Goal: Task Accomplishment & Management: Use online tool/utility

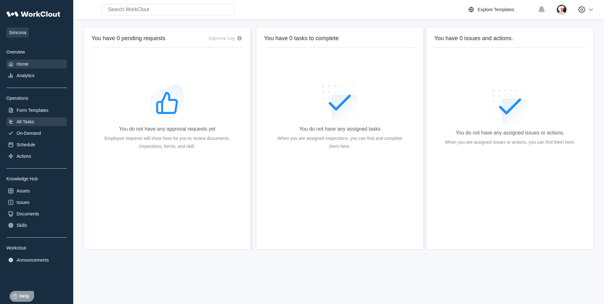
click at [27, 119] on div "All Tasks" at bounding box center [26, 121] width 18 height 5
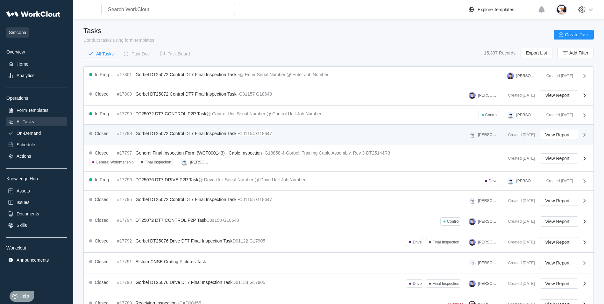
click at [144, 135] on span "Gorbel DT25072 Control DT7 Final Inspection Task -" at bounding box center [188, 133] width 104 height 5
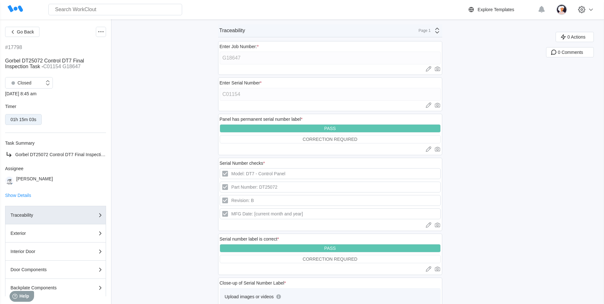
click at [439, 33] on icon at bounding box center [438, 31] width 8 height 8
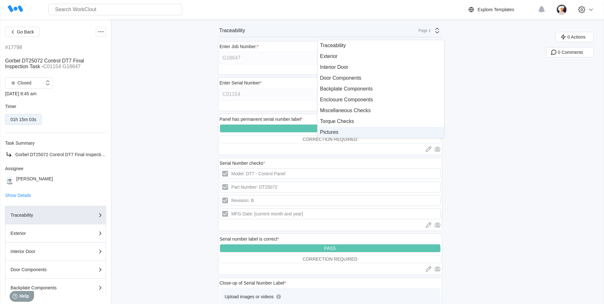
click at [332, 131] on div "Pictures" at bounding box center [381, 132] width 122 height 6
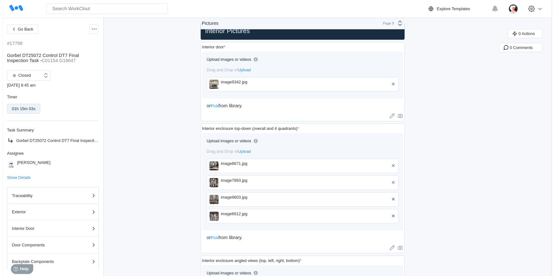
scroll to position [32, 0]
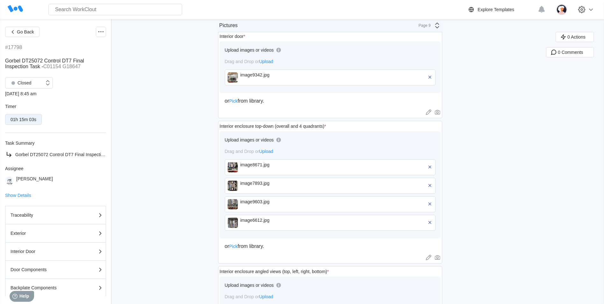
click at [247, 167] on div "image8671.jpg" at bounding box center [276, 167] width 73 height 10
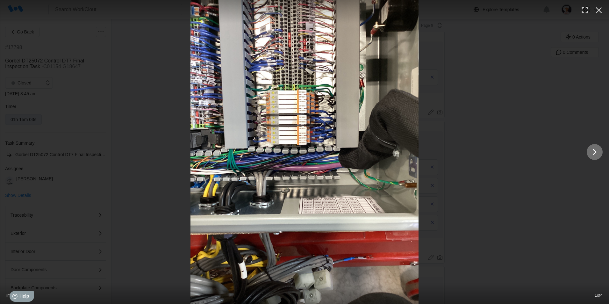
click at [594, 149] on icon "Show slide 2 of 4" at bounding box center [595, 151] width 12 height 15
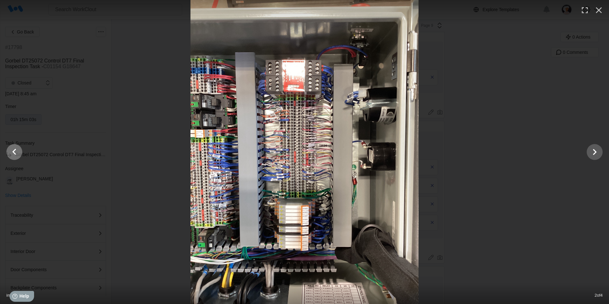
click at [13, 152] on icon "Show slide 1 of 4" at bounding box center [14, 151] width 12 height 15
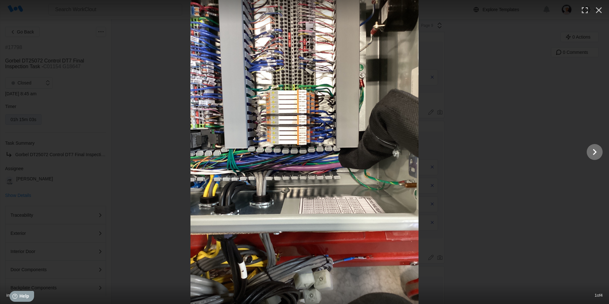
click at [594, 154] on icon "Show slide 2 of 4" at bounding box center [595, 152] width 4 height 6
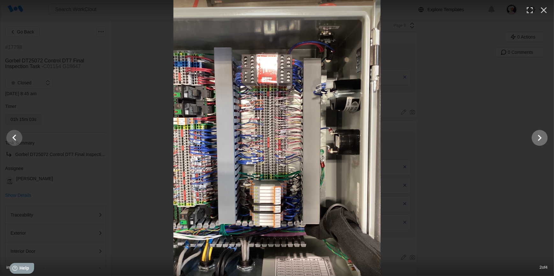
click at [542, 140] on icon "Show slide 3 of 4" at bounding box center [539, 137] width 12 height 15
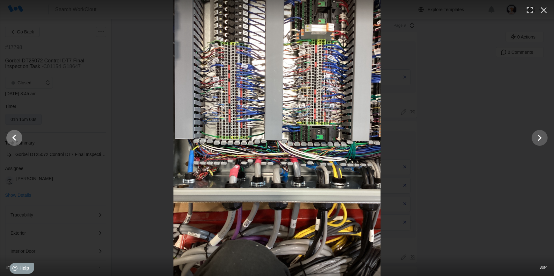
click at [22, 140] on button "Show slide 2 of 4" at bounding box center [14, 138] width 16 height 16
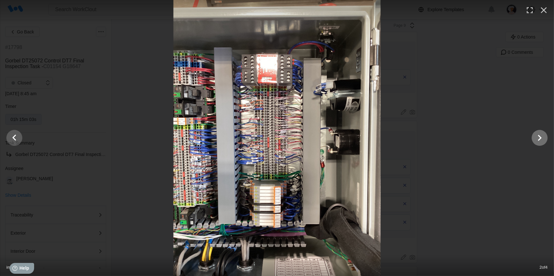
click at [536, 139] on icon "Show slide 3 of 4" at bounding box center [539, 137] width 12 height 15
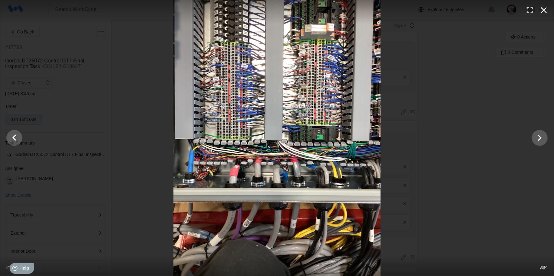
click at [540, 7] on icon "button" at bounding box center [543, 10] width 10 height 10
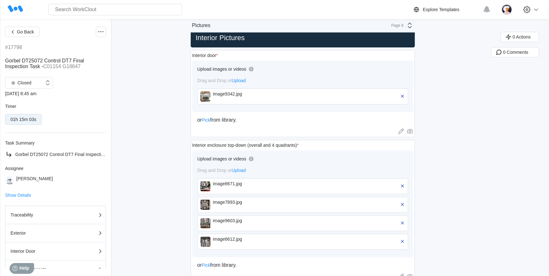
scroll to position [4, 0]
